Goal: Obtain resource: Obtain resource

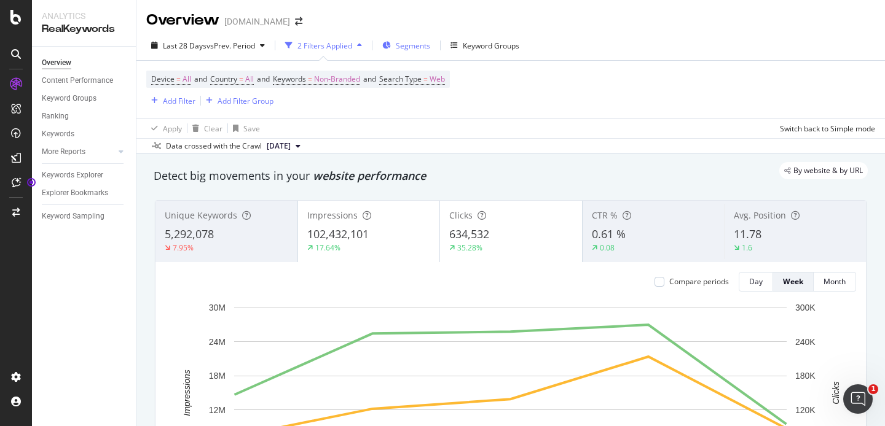
click at [421, 44] on span "Segments" at bounding box center [413, 46] width 34 height 10
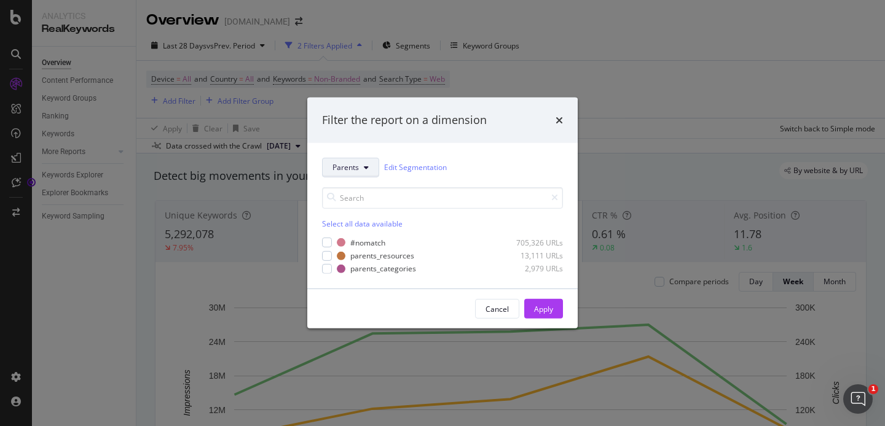
click at [358, 172] on span "Parents" at bounding box center [345, 167] width 26 height 10
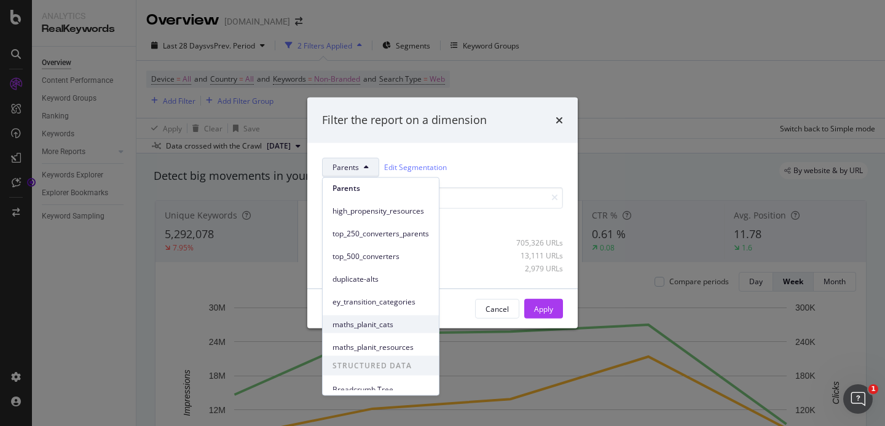
scroll to position [134, 0]
click at [576, 216] on div "Parents Edit Segmentation Select all data available #nomatch 705,326 URLs paren…" at bounding box center [442, 216] width 270 height 146
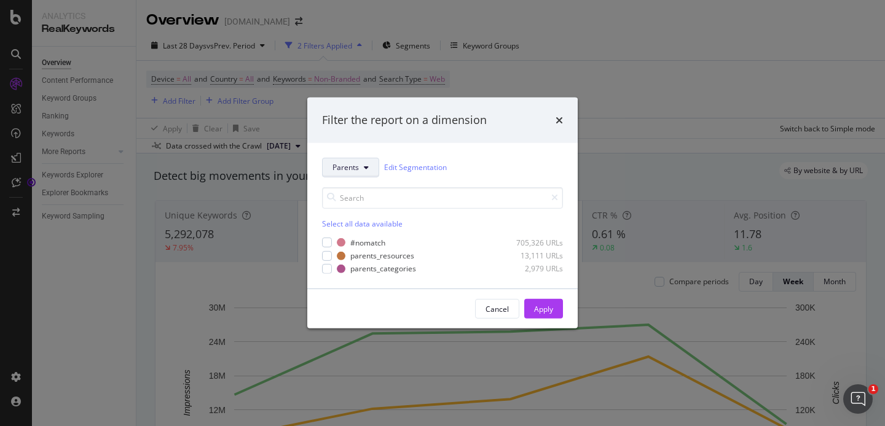
click at [347, 171] on span "Parents" at bounding box center [345, 167] width 26 height 10
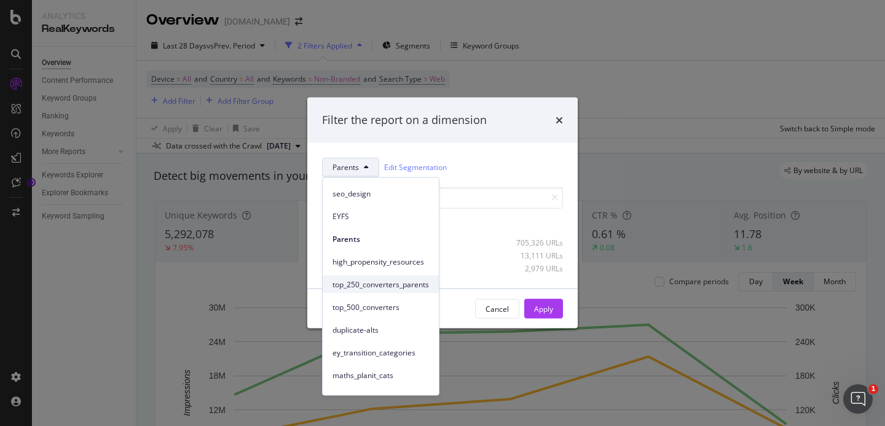
scroll to position [145, 0]
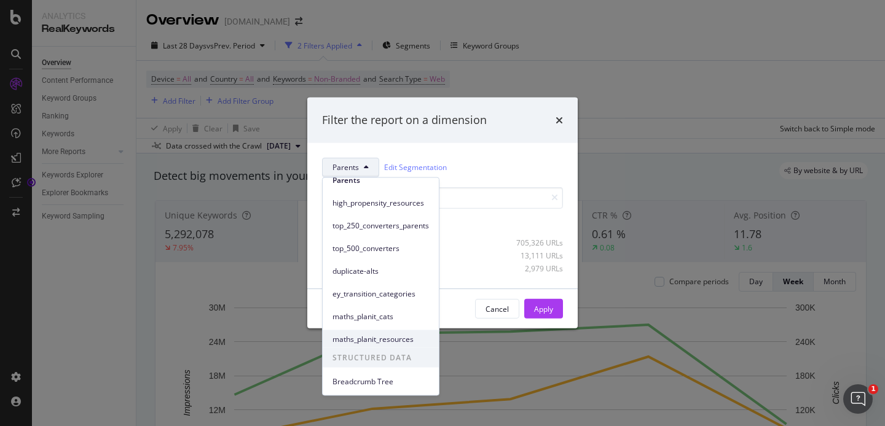
click at [389, 333] on div "maths_planit_resources" at bounding box center [381, 340] width 116 height 18
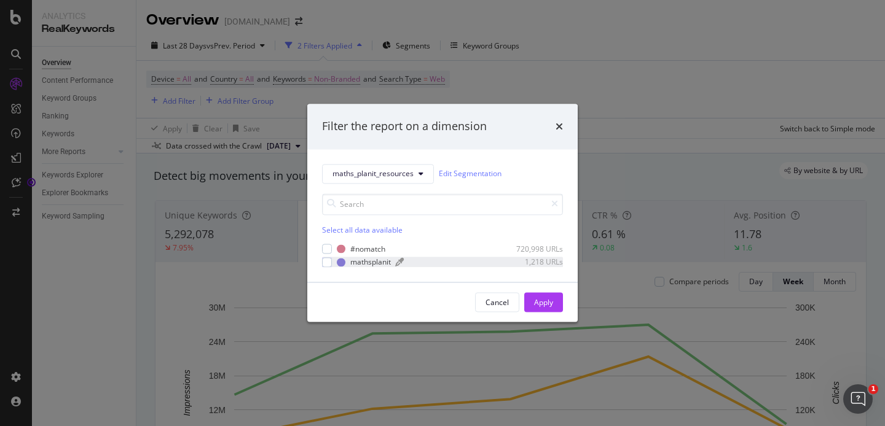
click at [509, 261] on div "1,218 URLs" at bounding box center [533, 262] width 60 height 10
click at [552, 302] on div "Apply" at bounding box center [543, 302] width 19 height 10
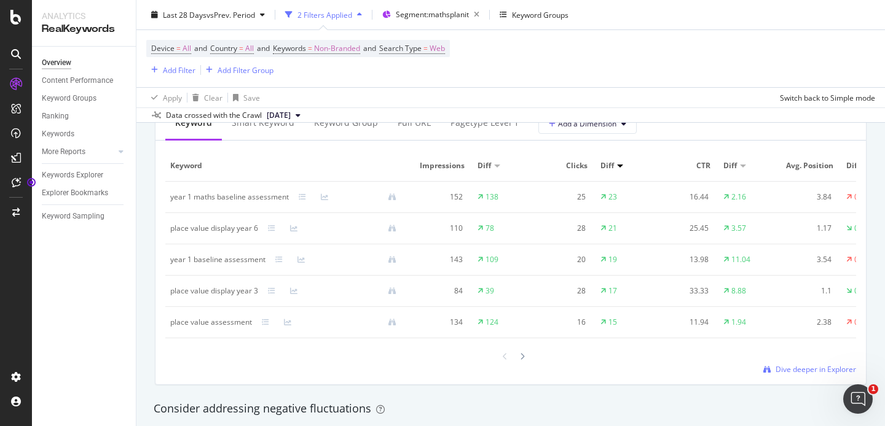
scroll to position [1159, 0]
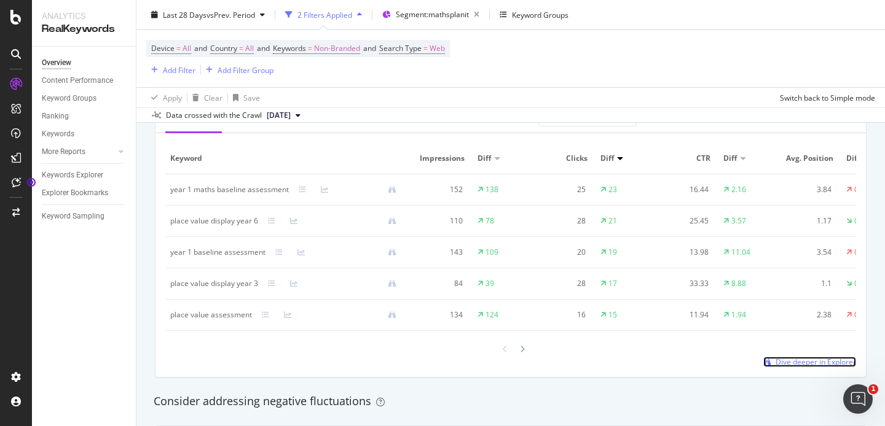
click at [801, 365] on span "Dive deeper in Explorer" at bounding box center [815, 362] width 80 height 10
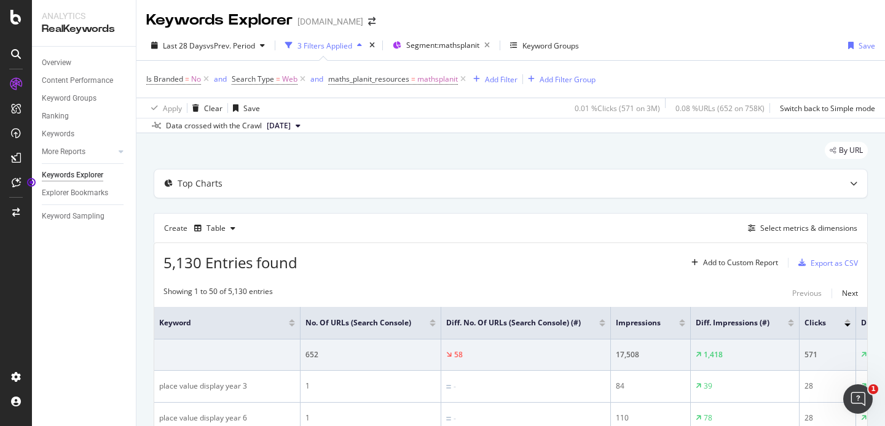
scroll to position [104, 0]
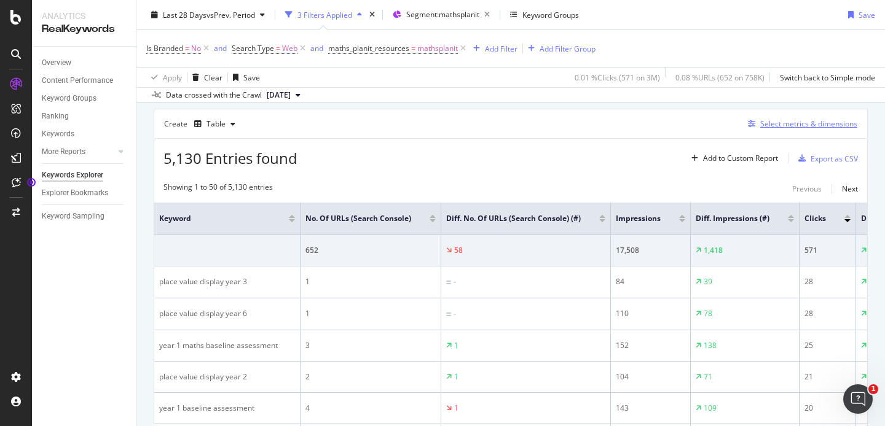
click at [807, 123] on div "Select metrics & dimensions" at bounding box center [808, 124] width 97 height 10
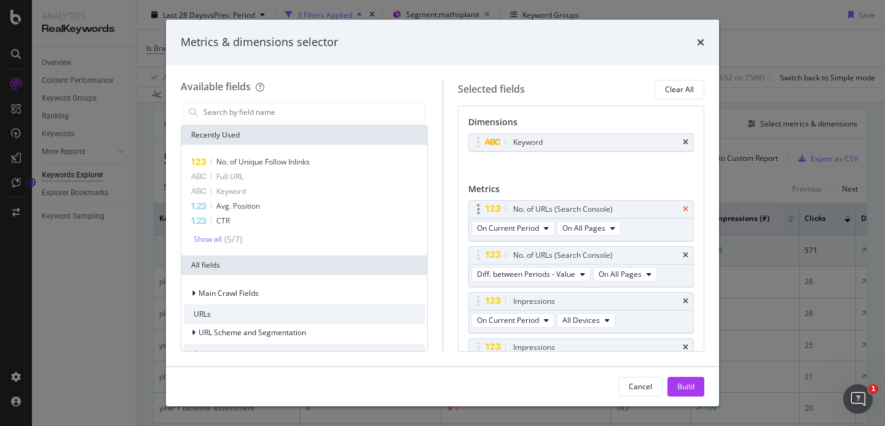
click at [686, 211] on icon "times" at bounding box center [686, 209] width 6 height 7
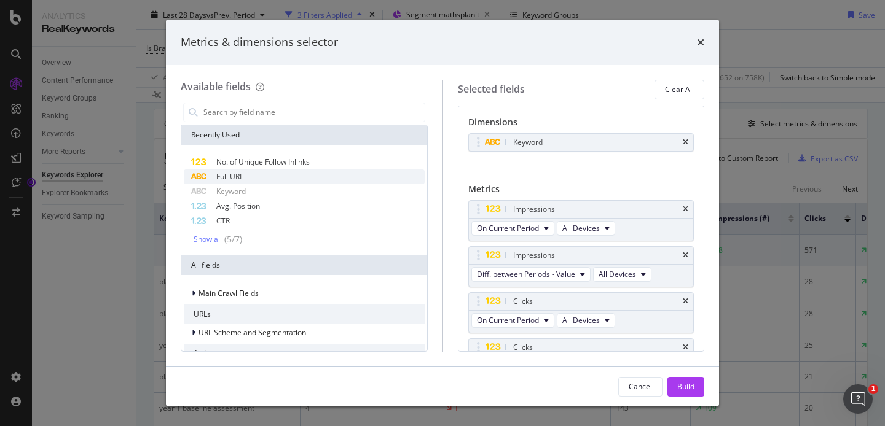
click at [239, 177] on span "Full URL" at bounding box center [229, 176] width 27 height 10
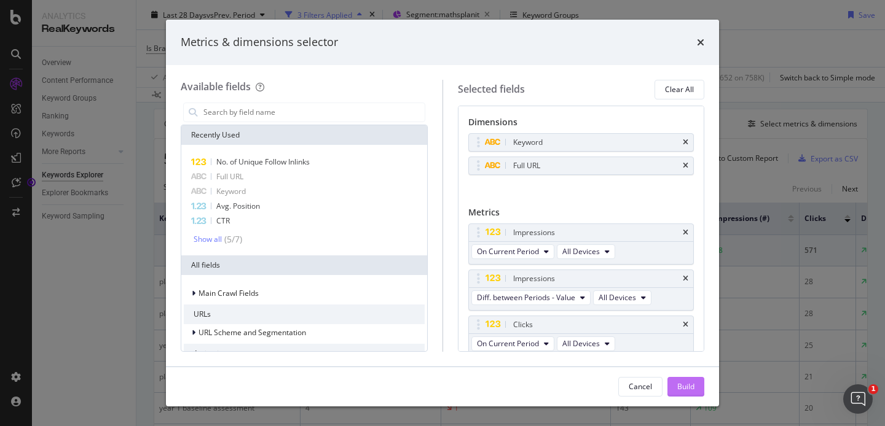
click at [693, 382] on div "Build" at bounding box center [685, 386] width 17 height 10
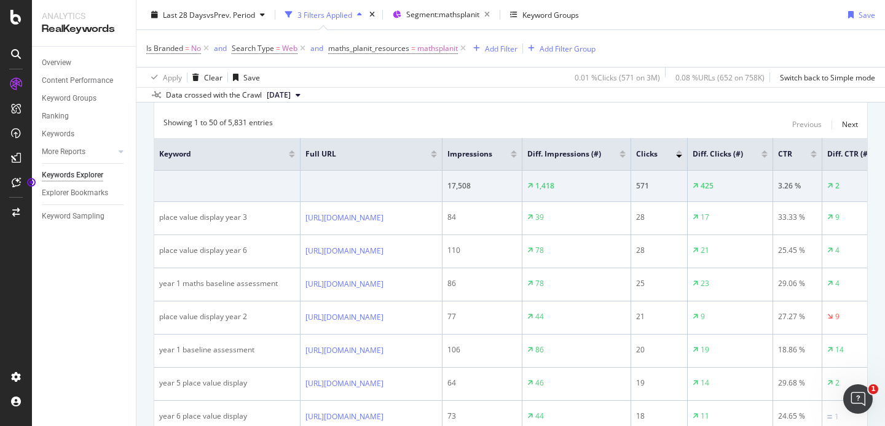
scroll to position [138, 0]
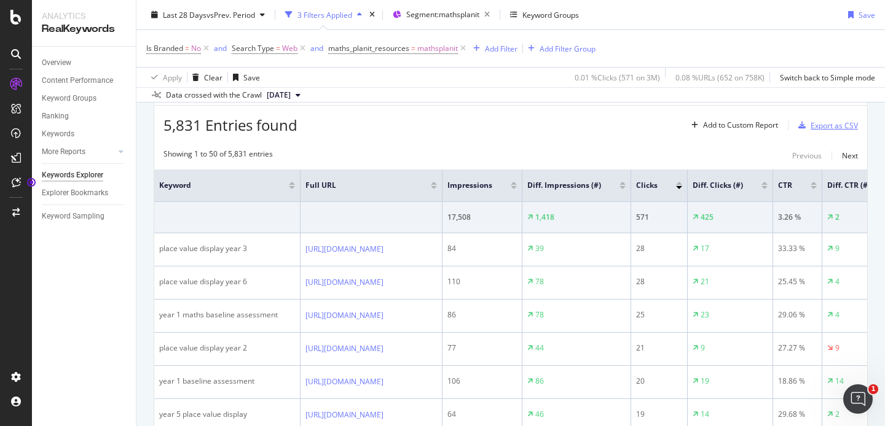
click at [812, 131] on div "Export as CSV" at bounding box center [825, 125] width 65 height 18
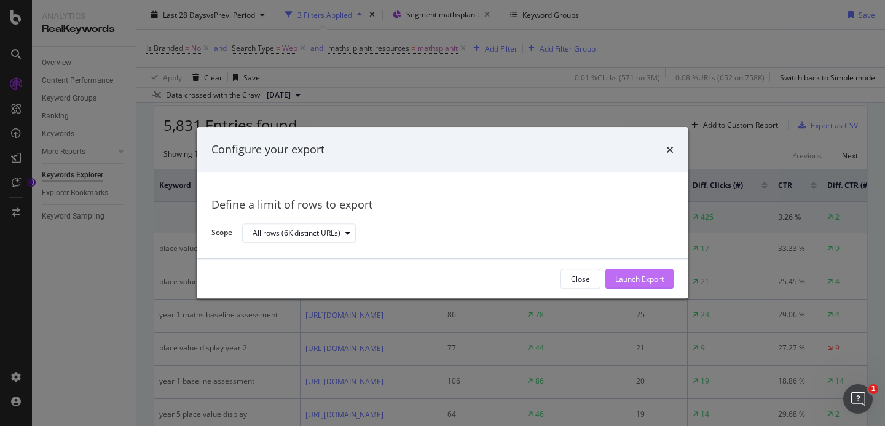
click at [646, 278] on div "Launch Export" at bounding box center [639, 279] width 49 height 10
